Goal: Navigation & Orientation: Go to known website

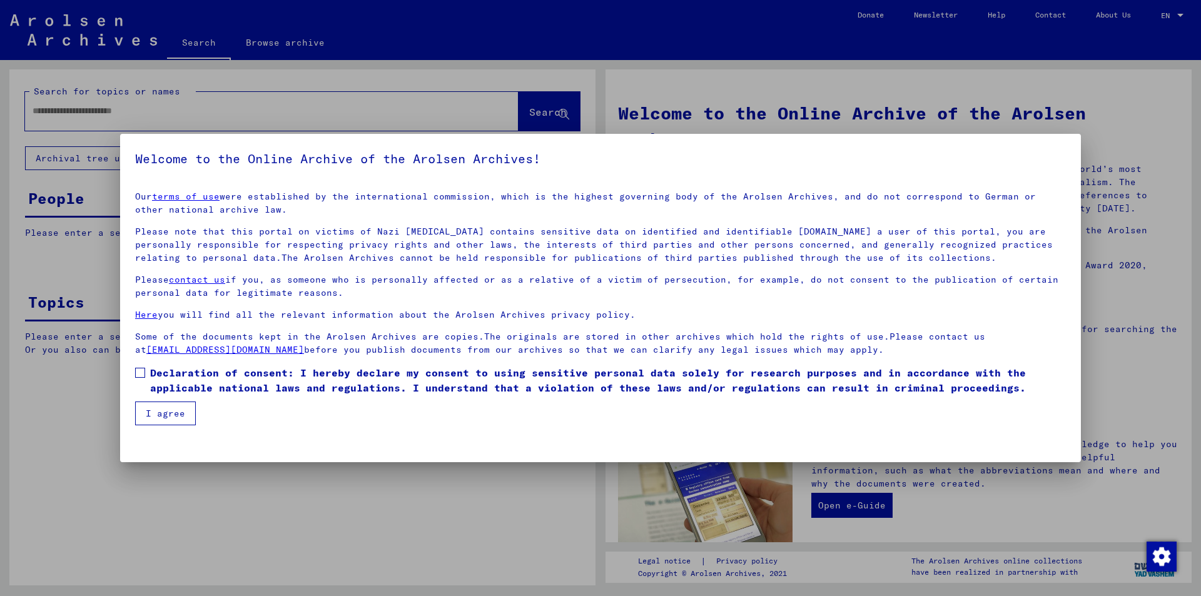
click at [185, 198] on link "terms of use" at bounding box center [186, 196] width 68 height 11
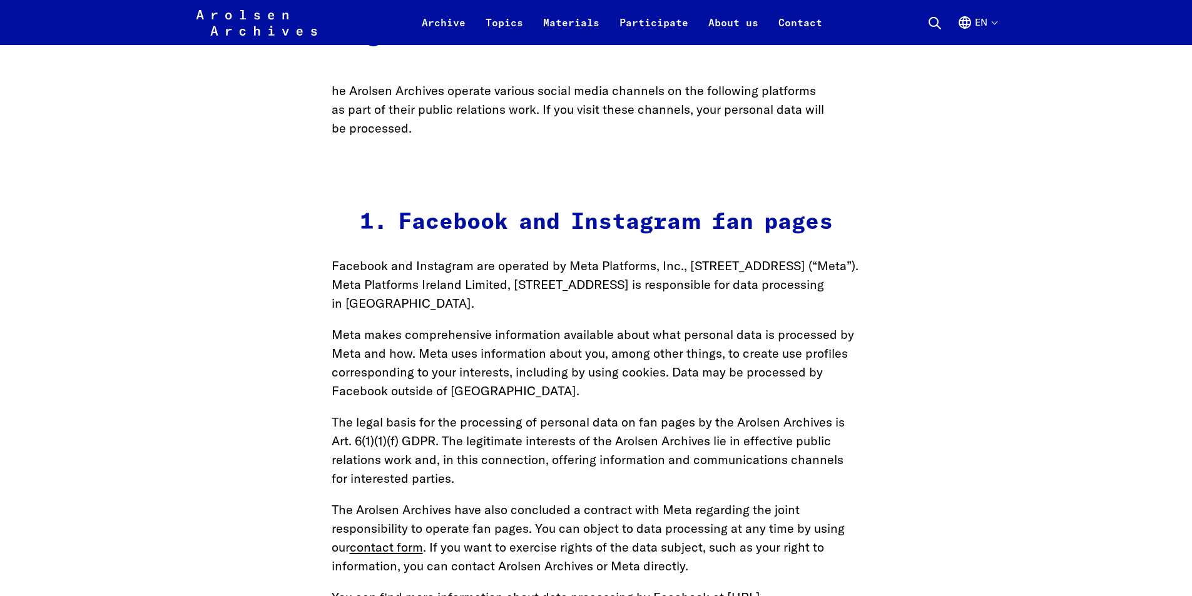
scroll to position [22831, 0]
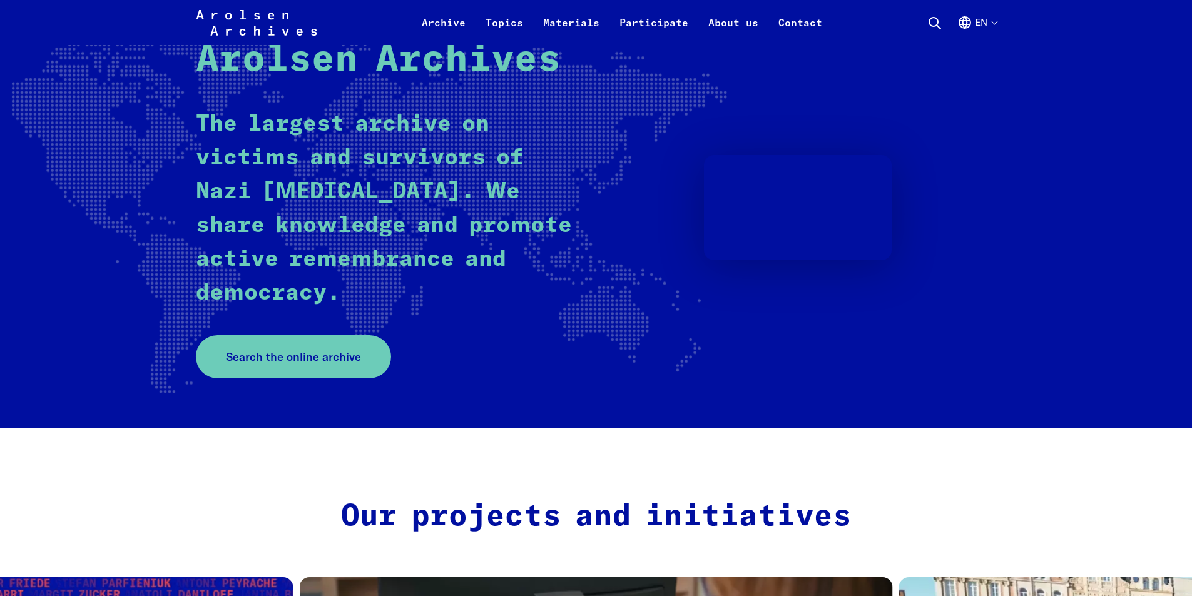
scroll to position [188, 0]
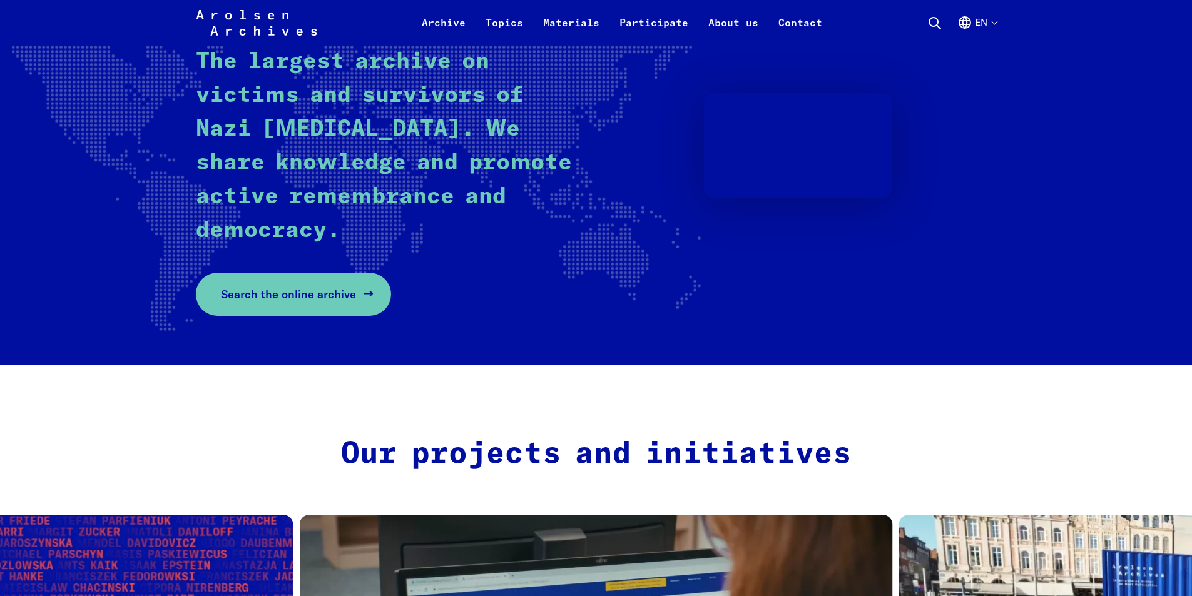
click at [313, 296] on span "Search the online archive" at bounding box center [288, 294] width 135 height 17
